Goal: Task Accomplishment & Management: Manage account settings

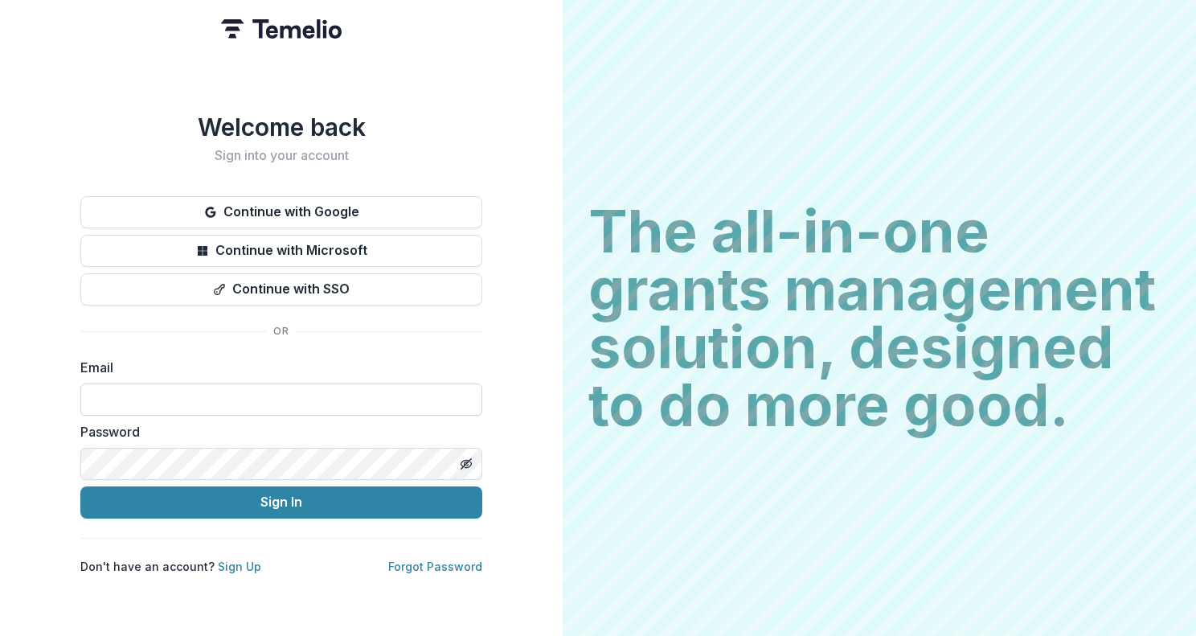
click at [203, 390] on input at bounding box center [281, 400] width 402 height 32
click at [215, 400] on input at bounding box center [281, 400] width 402 height 32
type input "**********"
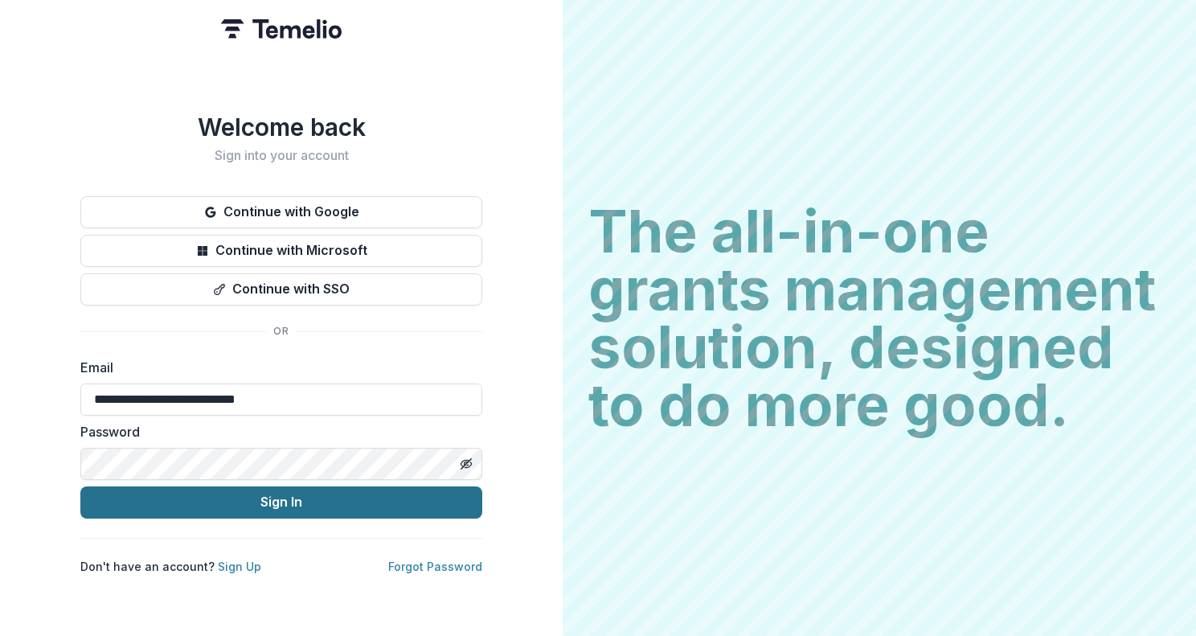
click at [240, 494] on button "Sign In" at bounding box center [281, 502] width 402 height 32
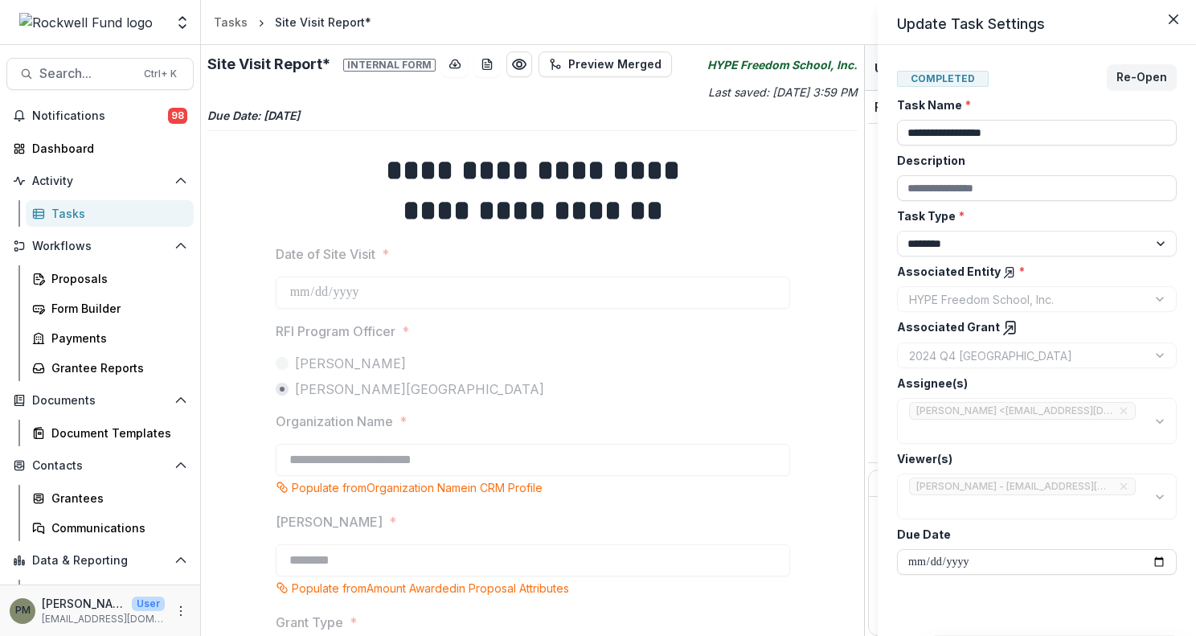
click at [84, 112] on div "**********" at bounding box center [598, 318] width 1196 height 636
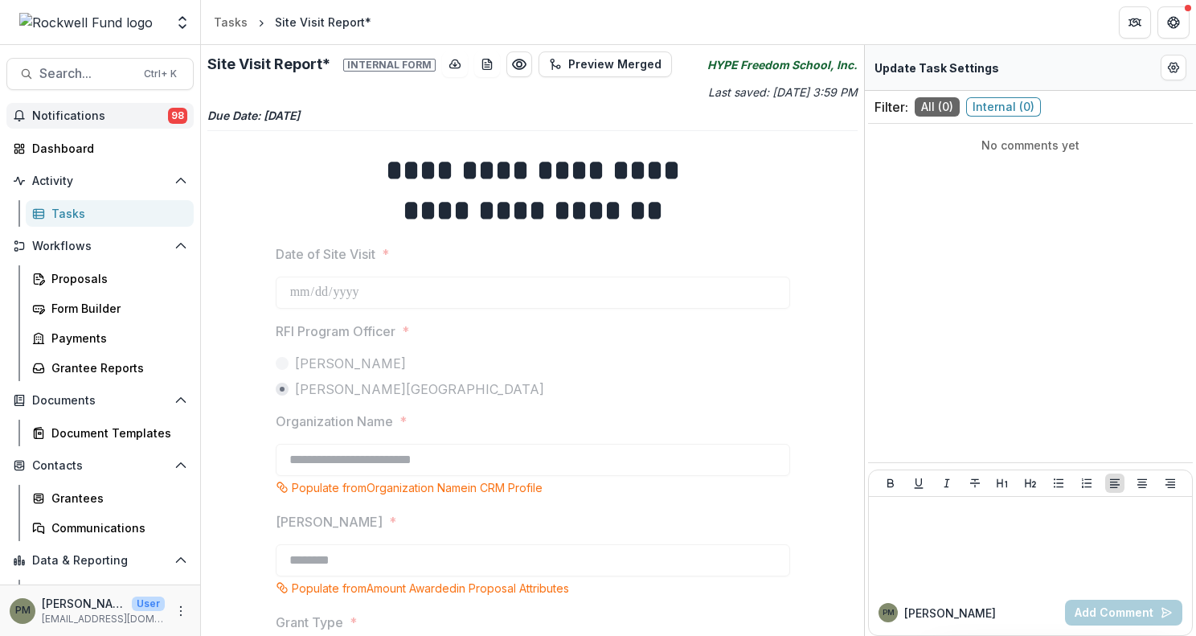
click at [65, 112] on span "Notifications" at bounding box center [100, 116] width 136 height 14
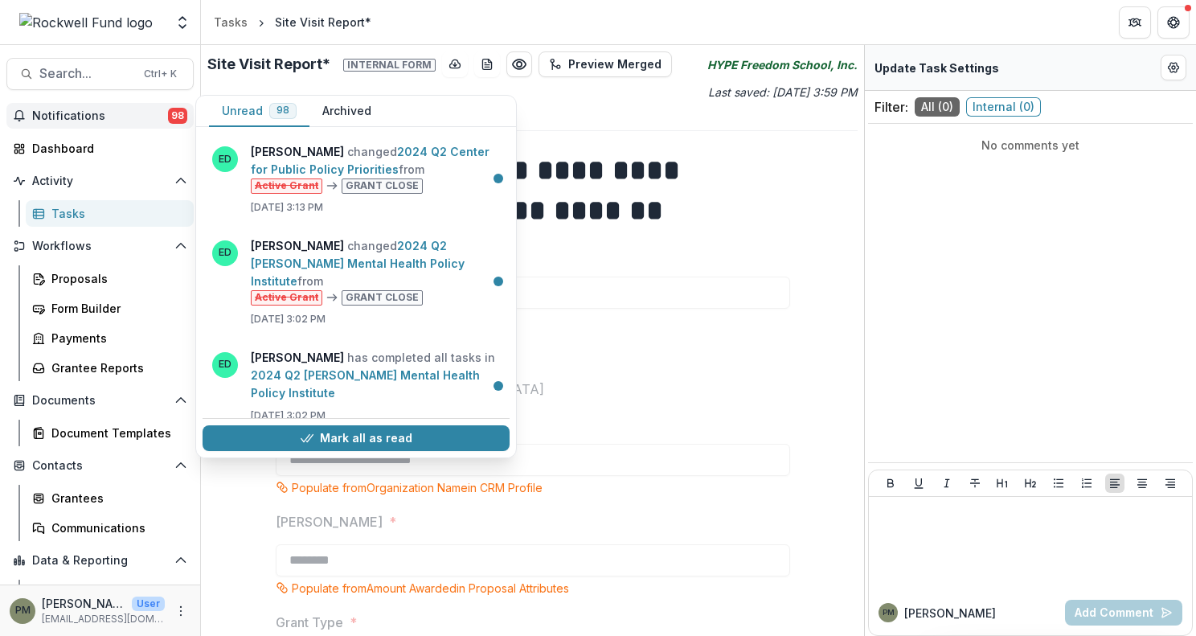
click at [65, 114] on span "Notifications" at bounding box center [100, 116] width 136 height 14
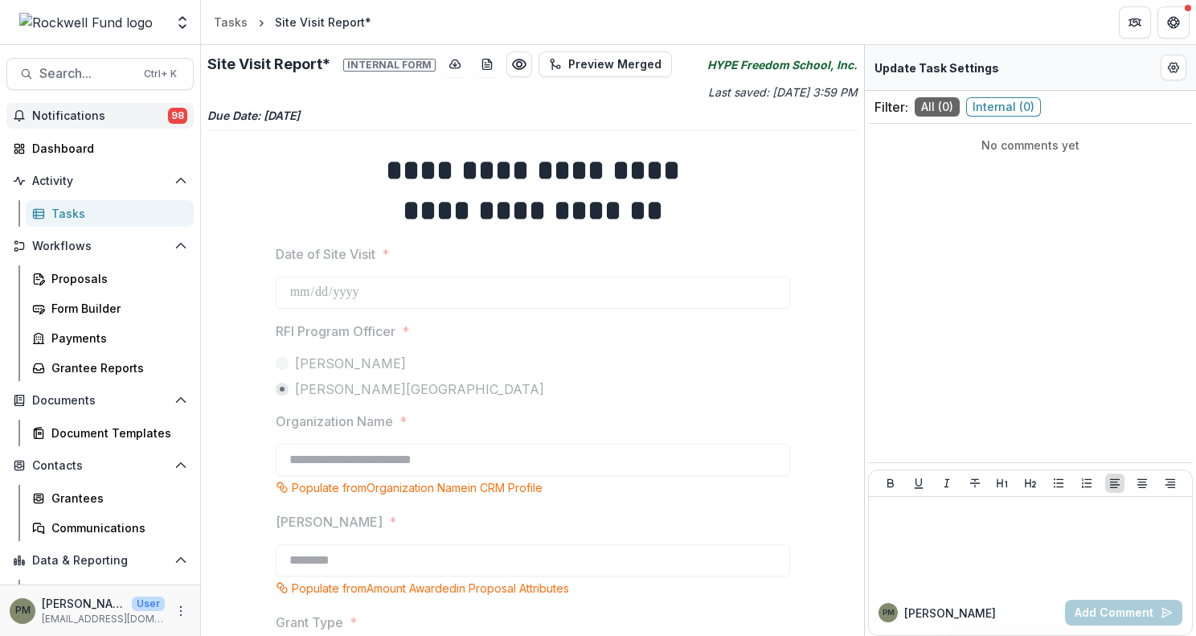
click at [76, 116] on span "Notifications" at bounding box center [100, 116] width 136 height 14
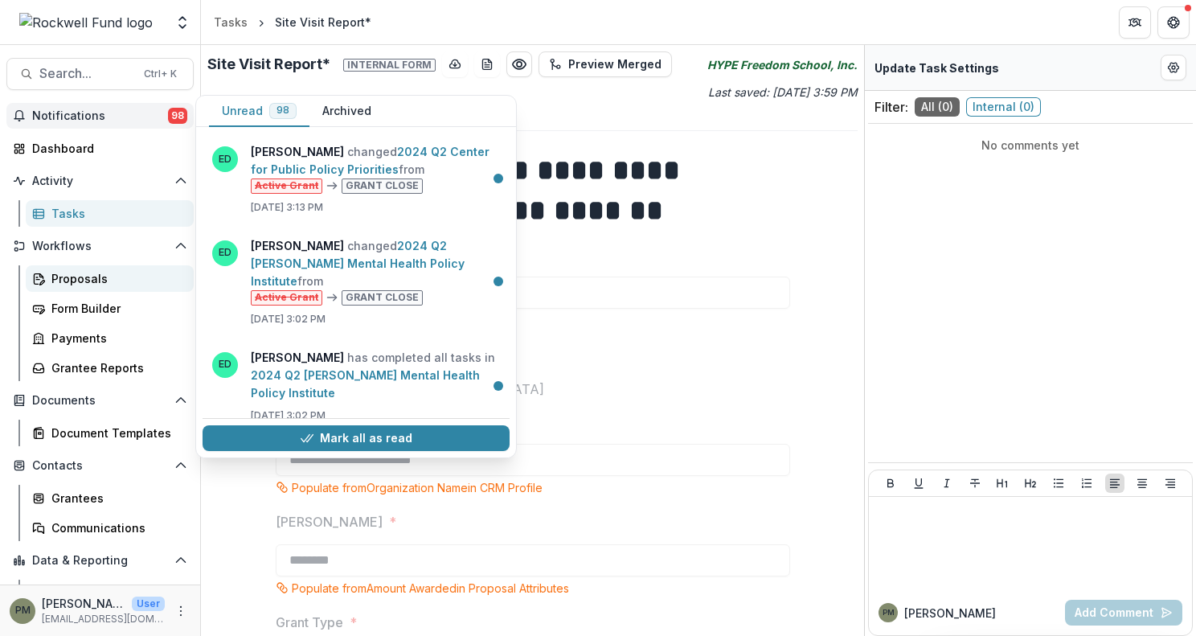
click at [87, 275] on div "Proposals" at bounding box center [115, 278] width 129 height 17
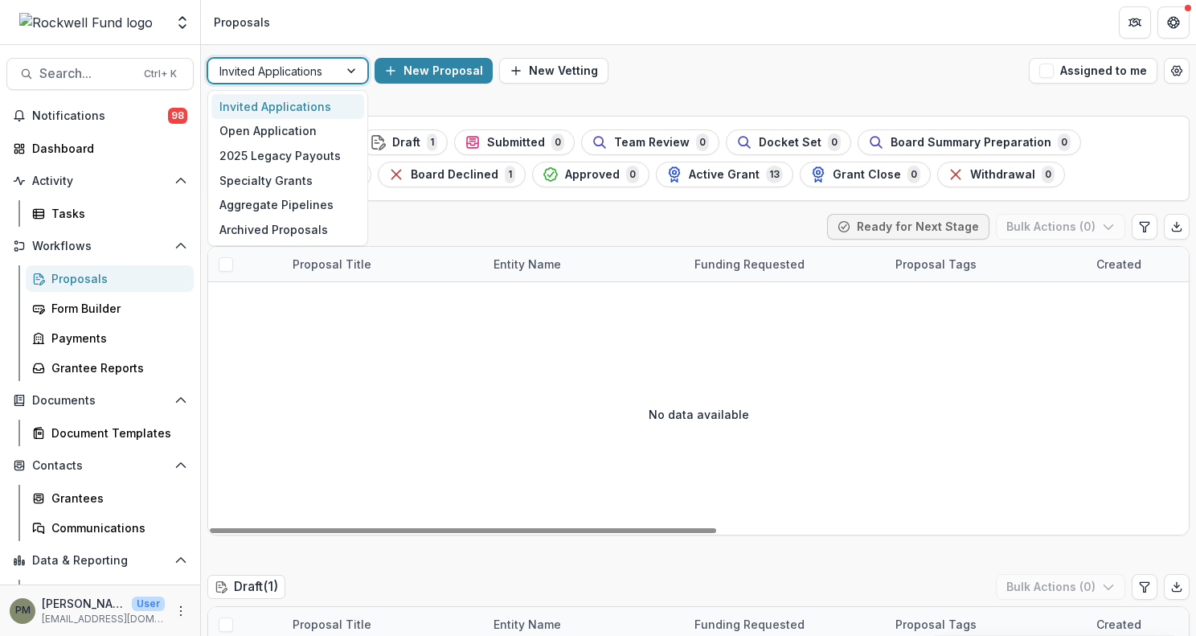
click at [326, 73] on div at bounding box center [274, 71] width 108 height 20
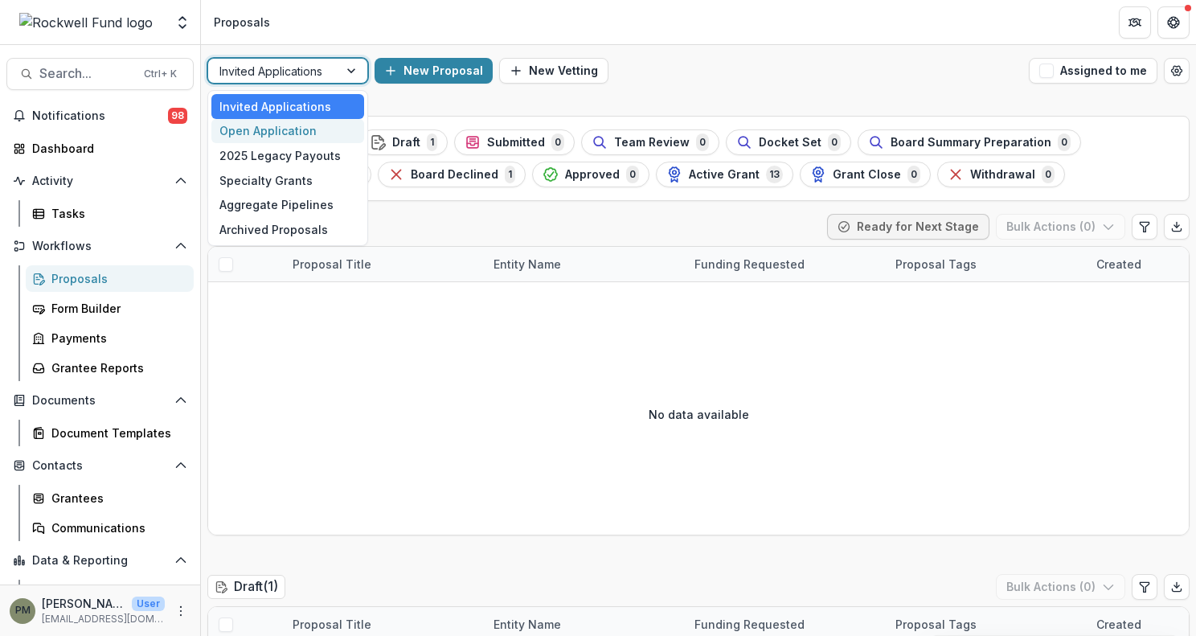
click at [313, 133] on div "Open Application" at bounding box center [287, 131] width 153 height 25
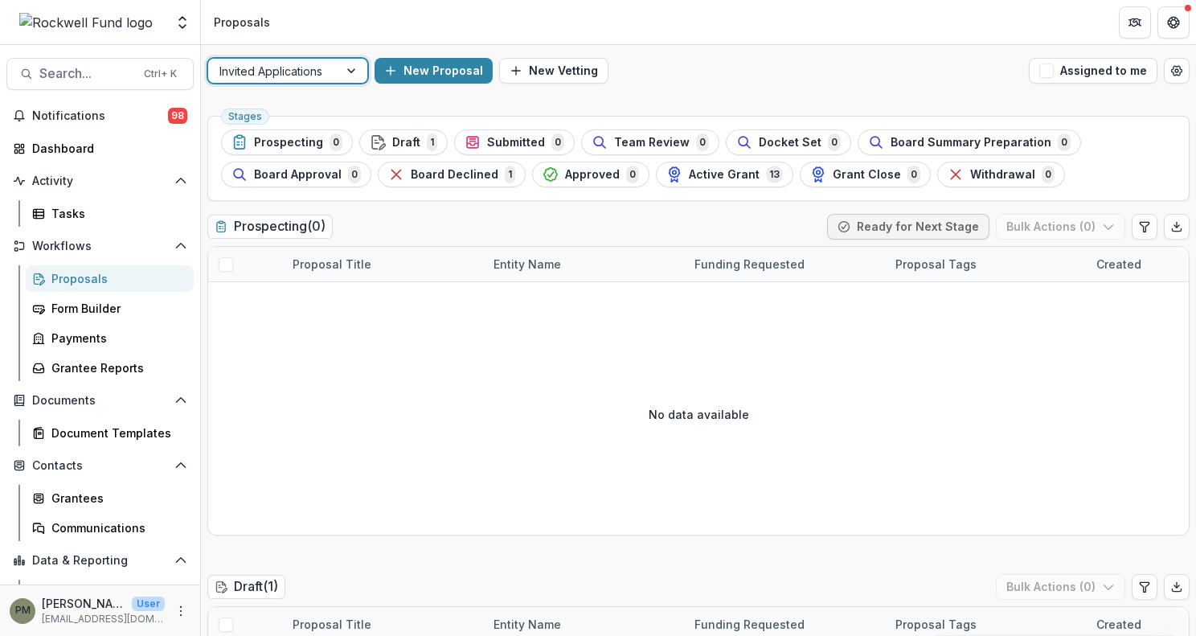
click at [337, 68] on div "Invited Applications" at bounding box center [273, 71] width 130 height 23
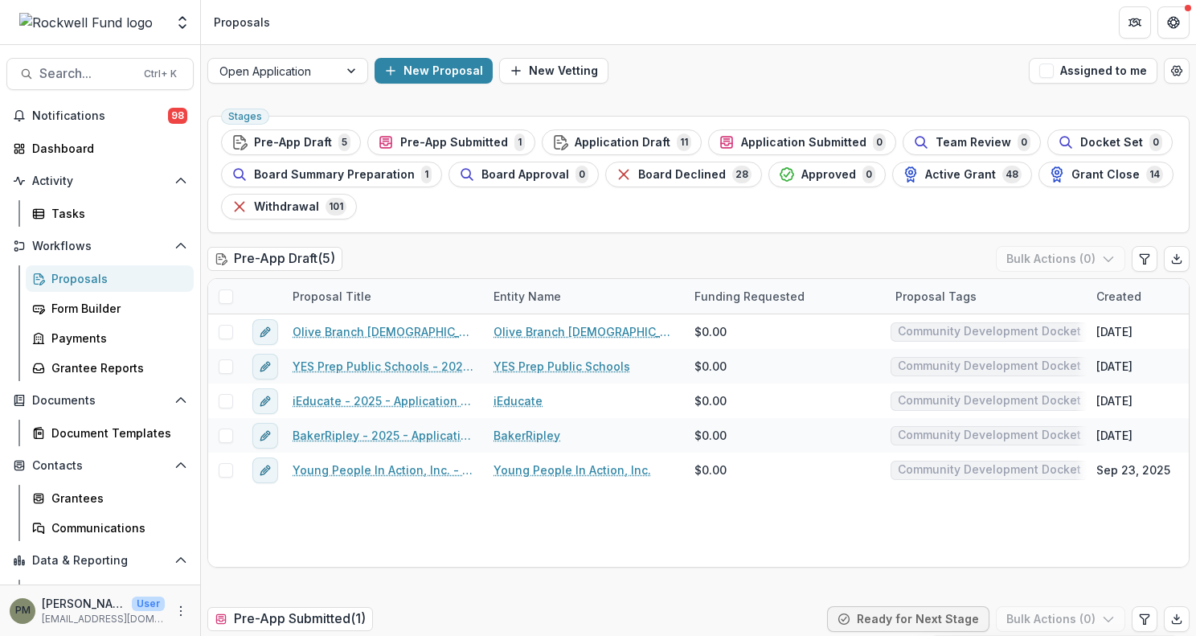
click at [671, 84] on div "Open Application New Proposal New Vetting Assigned to me" at bounding box center [698, 70] width 995 height 51
click at [455, 145] on span "Pre-App Submitted" at bounding box center [454, 143] width 108 height 14
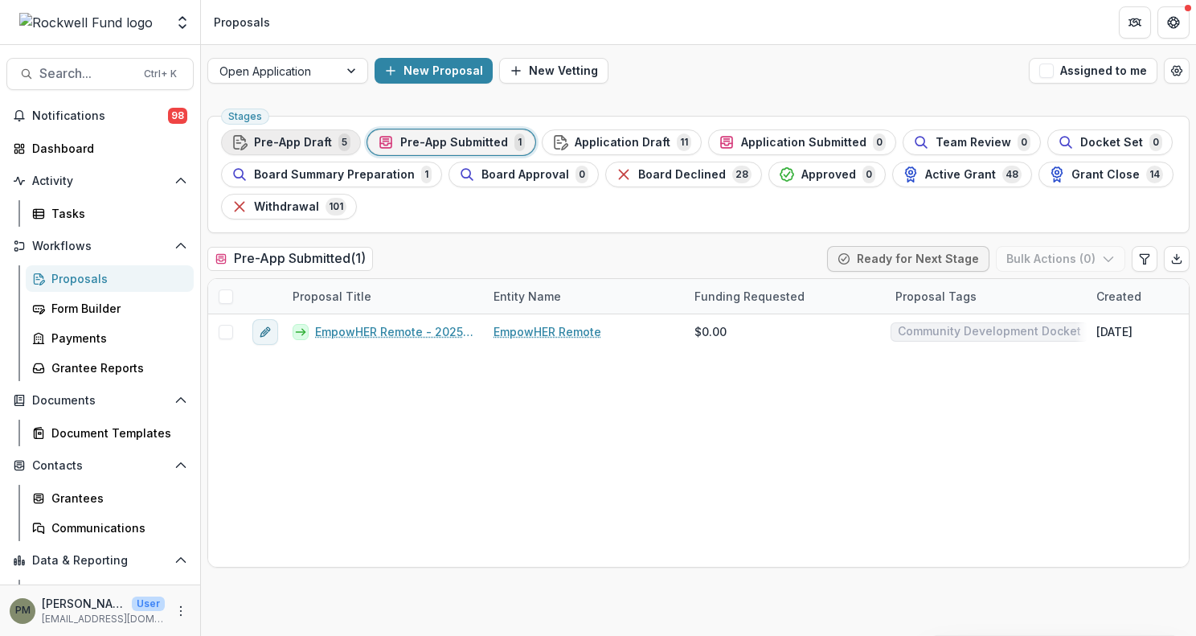
click at [339, 141] on span "5" at bounding box center [345, 142] width 12 height 18
